Goal: Complete application form: Complete application form

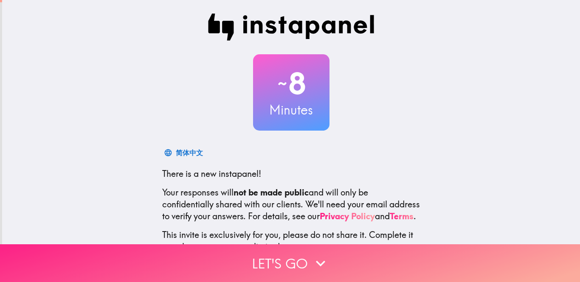
click at [273, 261] on button "Let's go" at bounding box center [290, 264] width 580 height 38
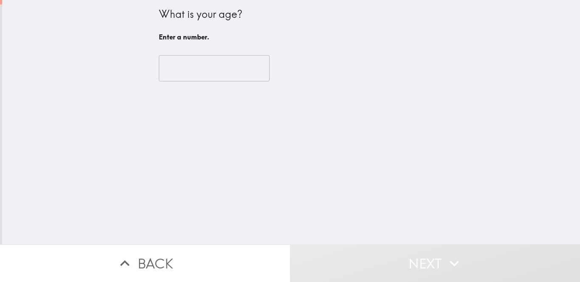
click at [216, 69] on input "number" at bounding box center [214, 68] width 111 height 26
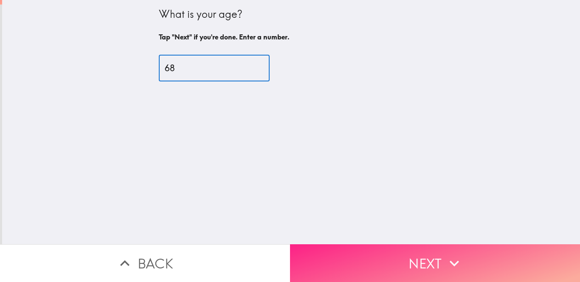
type input "68"
click at [374, 264] on button "Next" at bounding box center [435, 264] width 290 height 38
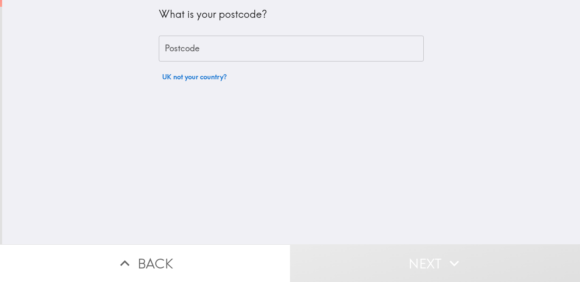
click at [261, 43] on input "Postcode" at bounding box center [291, 49] width 265 height 26
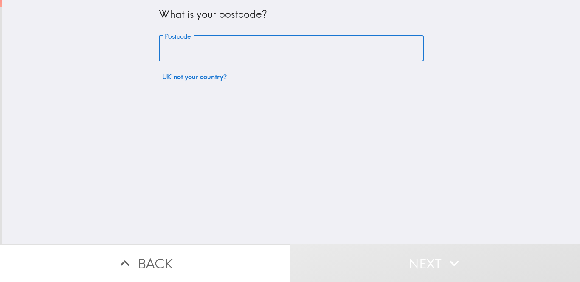
type input "UB5 4NH"
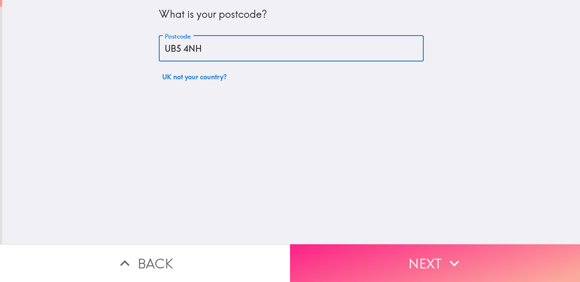
click at [401, 257] on button "Next" at bounding box center [435, 264] width 290 height 38
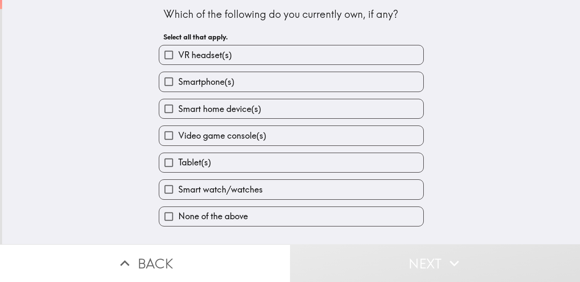
click at [301, 82] on label "Smartphone(s)" at bounding box center [291, 81] width 264 height 19
click at [178, 82] on input "Smartphone(s)" at bounding box center [168, 81] width 19 height 19
checkbox input "true"
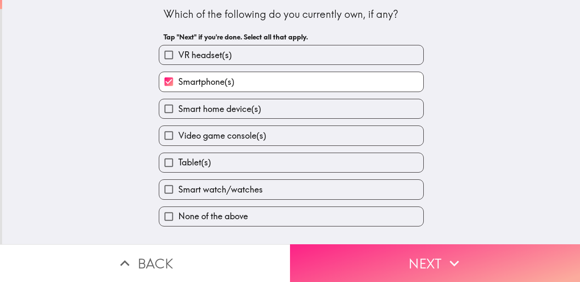
click at [374, 260] on button "Next" at bounding box center [435, 264] width 290 height 38
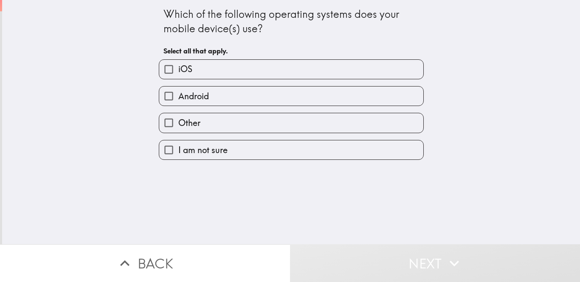
click at [315, 101] on label "Android" at bounding box center [291, 96] width 264 height 19
click at [178, 101] on input "Android" at bounding box center [168, 96] width 19 height 19
checkbox input "true"
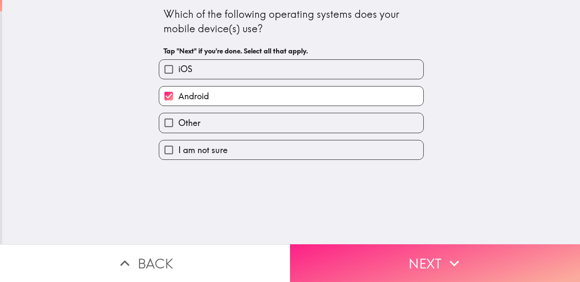
click at [371, 263] on button "Next" at bounding box center [435, 264] width 290 height 38
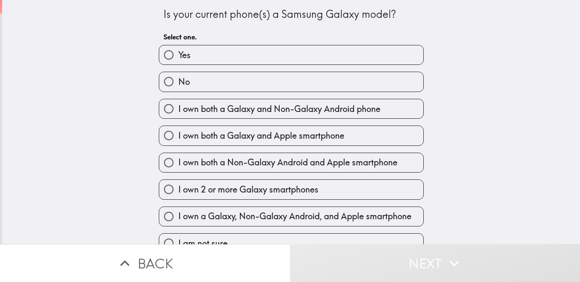
click at [302, 64] on label "Yes" at bounding box center [291, 54] width 264 height 19
click at [178, 64] on input "Yes" at bounding box center [168, 54] width 19 height 19
radio input "true"
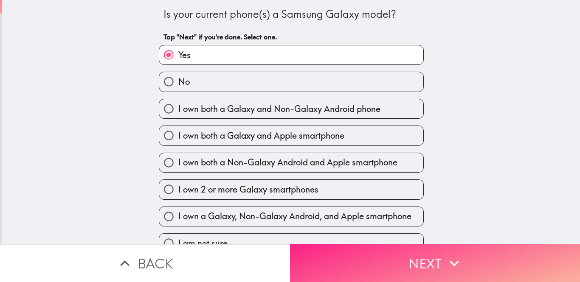
click at [364, 256] on button "Next" at bounding box center [435, 264] width 290 height 38
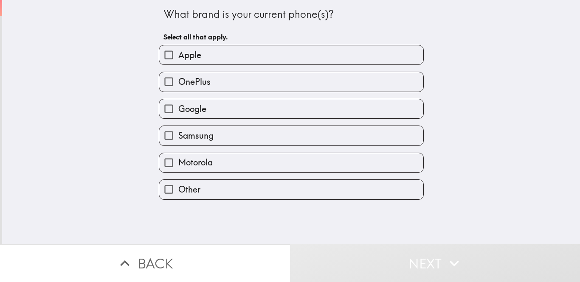
click at [304, 142] on label "Samsung" at bounding box center [291, 135] width 264 height 19
click at [178, 142] on input "Samsung" at bounding box center [168, 135] width 19 height 19
checkbox input "true"
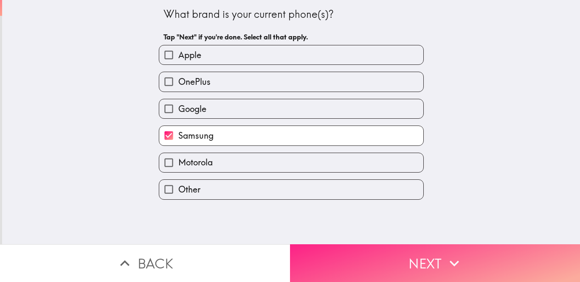
click at [388, 256] on button "Next" at bounding box center [435, 264] width 290 height 38
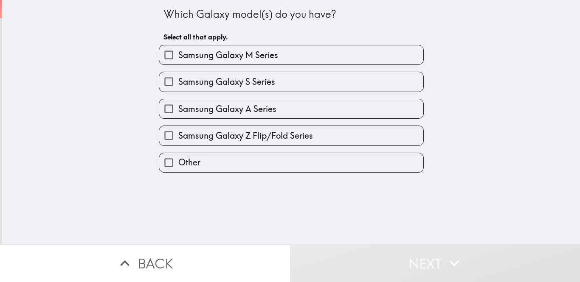
click at [315, 53] on label "Samsung Galaxy M Series" at bounding box center [291, 54] width 264 height 19
click at [178, 53] on input "Samsung Galaxy M Series" at bounding box center [168, 54] width 19 height 19
checkbox input "true"
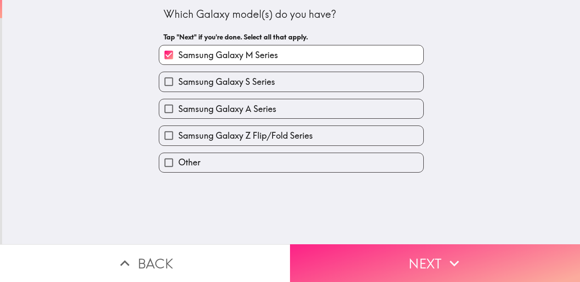
click at [355, 256] on button "Next" at bounding box center [435, 264] width 290 height 38
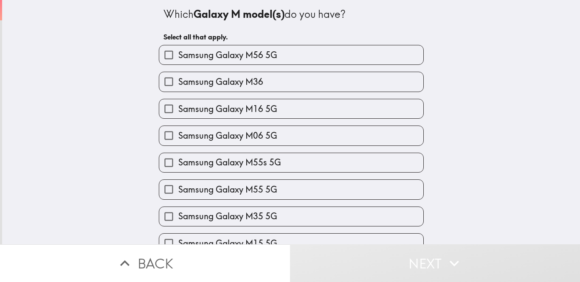
click at [299, 89] on label "Samsung Galaxy M36" at bounding box center [291, 81] width 264 height 19
click at [178, 89] on input "Samsung Galaxy M36" at bounding box center [168, 81] width 19 height 19
checkbox input "true"
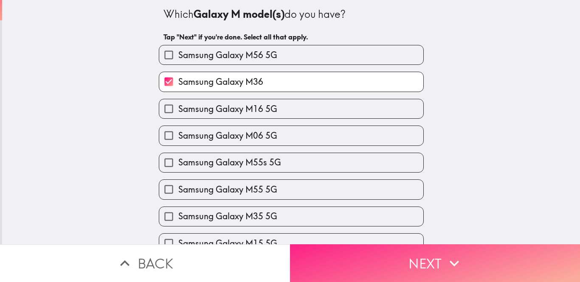
click at [387, 264] on button "Next" at bounding box center [435, 264] width 290 height 38
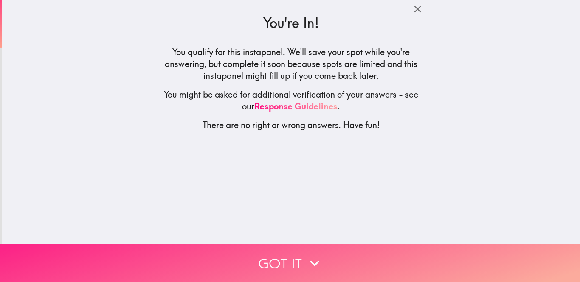
click at [311, 256] on icon "button" at bounding box center [314, 263] width 19 height 19
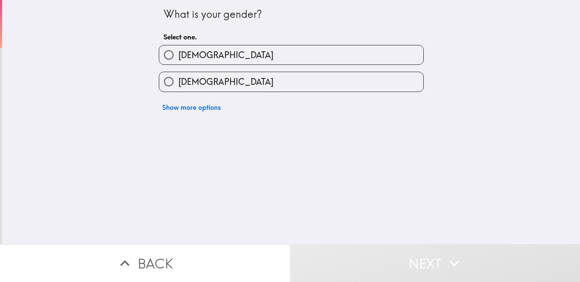
click at [277, 88] on label "[DEMOGRAPHIC_DATA]" at bounding box center [291, 81] width 264 height 19
click at [178, 88] on input "[DEMOGRAPHIC_DATA]" at bounding box center [168, 81] width 19 height 19
radio input "true"
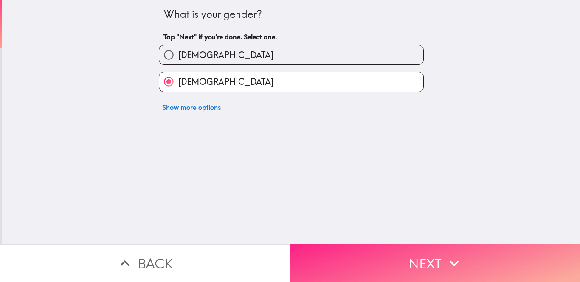
click at [365, 253] on button "Next" at bounding box center [435, 264] width 290 height 38
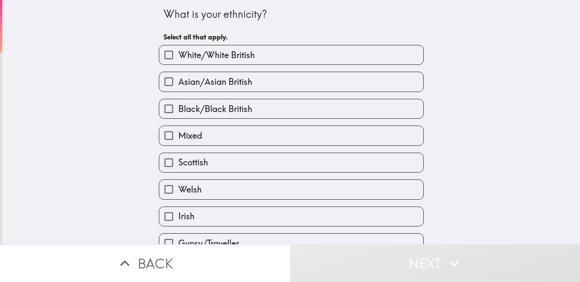
click at [315, 67] on div "Asian/Asian British" at bounding box center [288, 78] width 272 height 27
click at [313, 56] on label "White/White British" at bounding box center [291, 54] width 264 height 19
click at [178, 56] on input "White/White British" at bounding box center [168, 54] width 19 height 19
checkbox input "true"
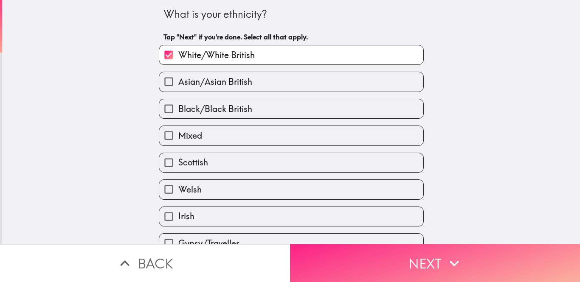
click at [347, 249] on button "Next" at bounding box center [435, 264] width 290 height 38
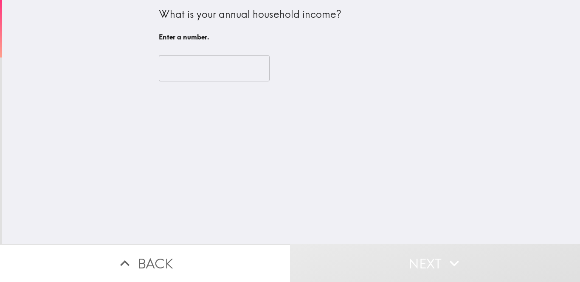
click at [232, 68] on input "number" at bounding box center [214, 68] width 111 height 26
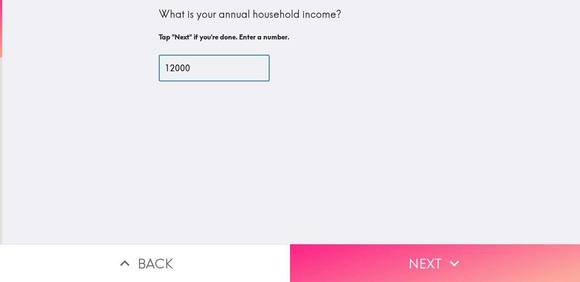
type input "12000"
click at [400, 269] on button "Next" at bounding box center [435, 264] width 290 height 38
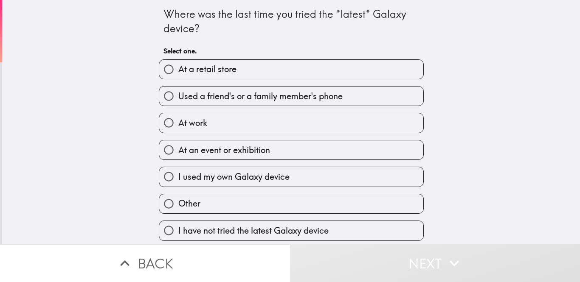
click at [239, 229] on span "I have not tried the latest Galaxy device" at bounding box center [253, 231] width 150 height 12
click at [178, 229] on input "I have not tried the latest Galaxy device" at bounding box center [168, 230] width 19 height 19
radio input "true"
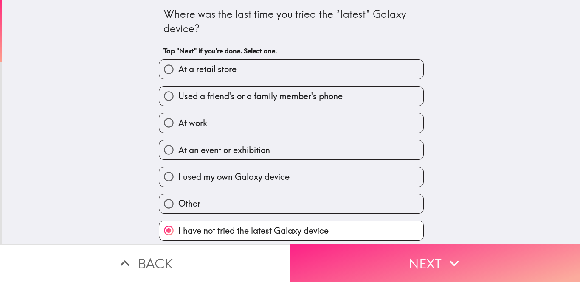
click at [358, 264] on button "Next" at bounding box center [435, 264] width 290 height 38
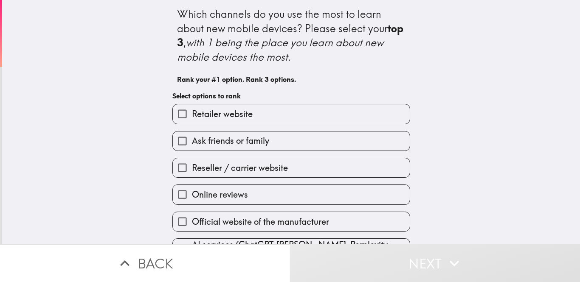
click at [300, 135] on label "Ask friends or family" at bounding box center [291, 141] width 237 height 19
click at [192, 135] on input "Ask friends or family" at bounding box center [182, 141] width 19 height 19
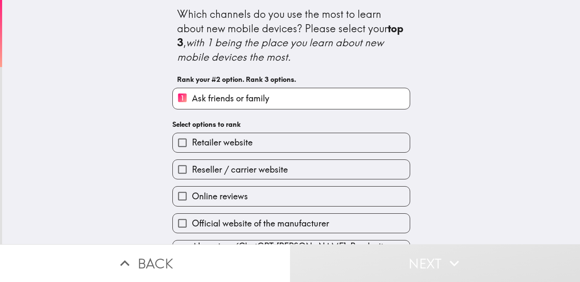
click at [304, 193] on label "Online reviews" at bounding box center [291, 196] width 237 height 19
click at [192, 193] on input "Online reviews" at bounding box center [182, 196] width 19 height 19
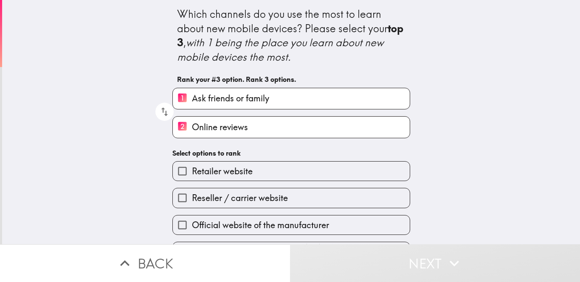
click at [298, 200] on label "Reseller / carrier website" at bounding box center [291, 198] width 237 height 19
click at [192, 200] on input "Reseller / carrier website" at bounding box center [182, 198] width 19 height 19
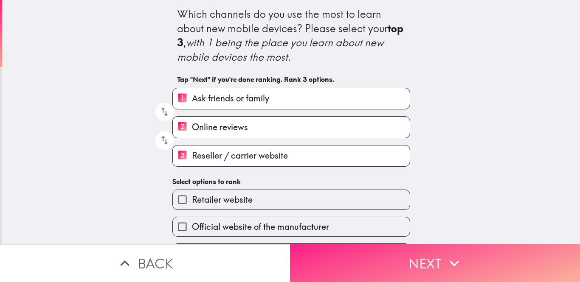
click at [339, 273] on button "Next" at bounding box center [435, 264] width 290 height 38
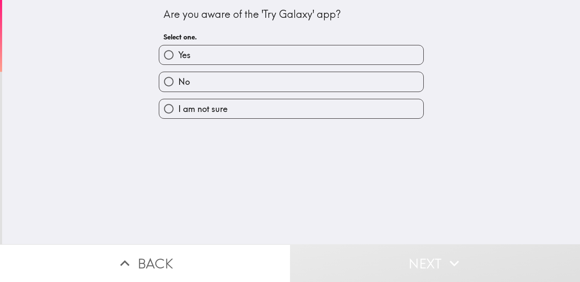
click at [255, 83] on label "No" at bounding box center [291, 81] width 264 height 19
click at [178, 83] on input "No" at bounding box center [168, 81] width 19 height 19
radio input "true"
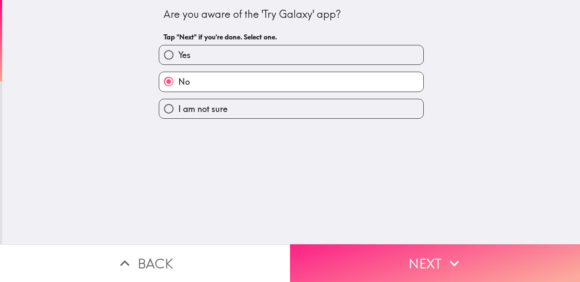
click at [335, 253] on button "Next" at bounding box center [435, 264] width 290 height 38
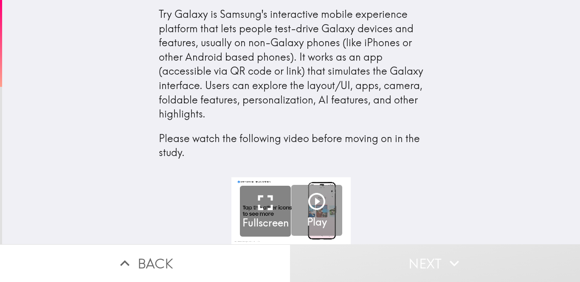
click at [313, 200] on icon "button" at bounding box center [317, 201] width 20 height 20
